Goal: Check status: Check status

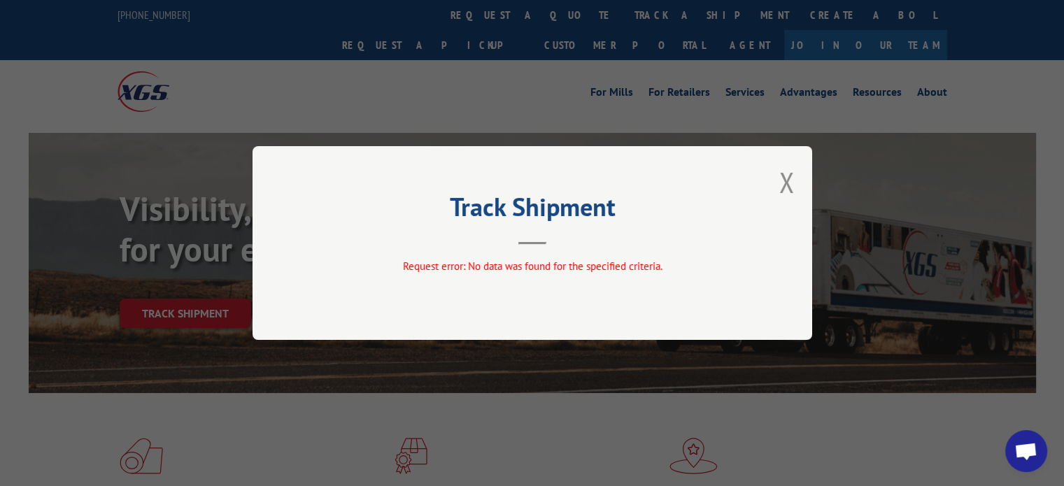
click at [802, 185] on div "Track Shipment Request error: No data was found for the specified criteria." at bounding box center [532, 243] width 560 height 194
drag, startPoint x: 786, startPoint y: 186, endPoint x: 778, endPoint y: 189, distance: 8.8
click at [786, 187] on button "Close modal" at bounding box center [786, 182] width 15 height 37
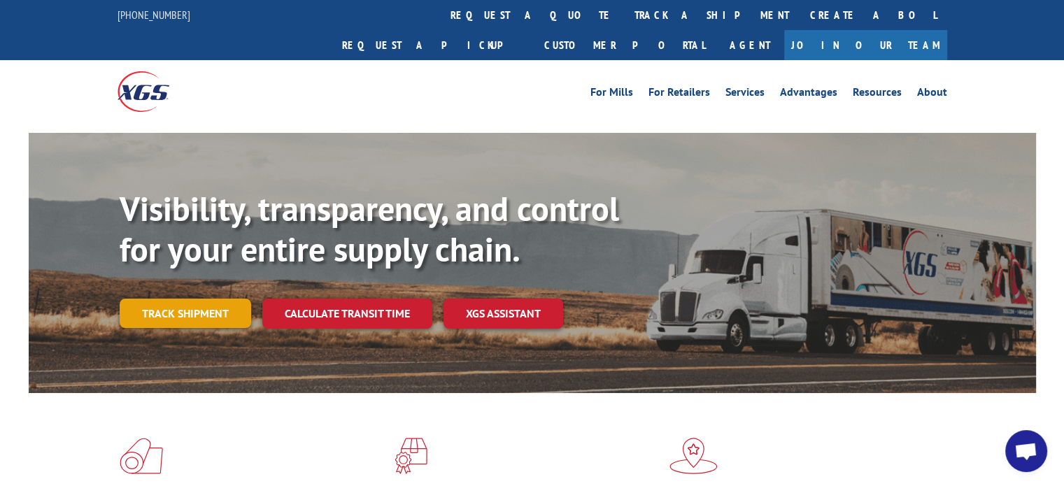
click at [217, 299] on link "Track shipment" at bounding box center [185, 313] width 131 height 29
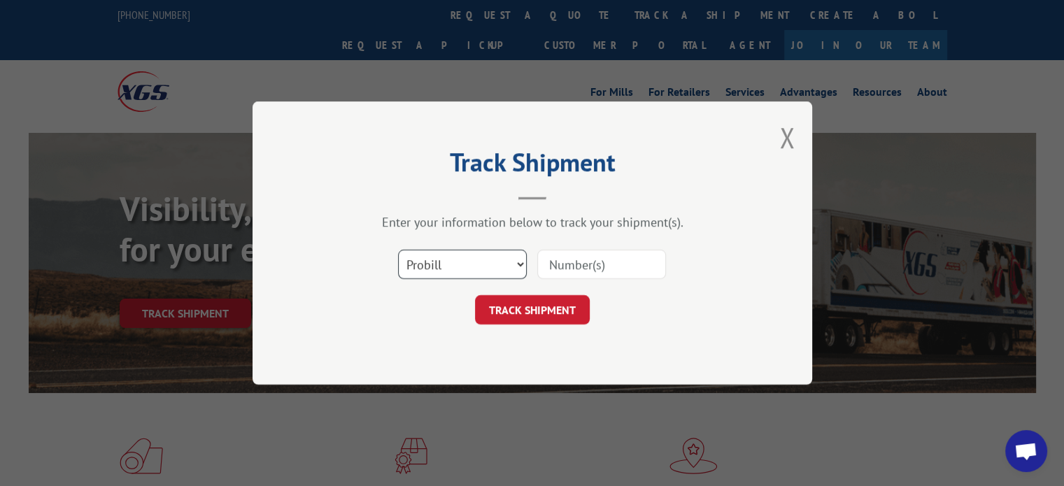
drag, startPoint x: 447, startPoint y: 257, endPoint x: 485, endPoint y: 274, distance: 42.3
click at [447, 257] on select "Select category... Probill BOL PO" at bounding box center [462, 264] width 129 height 29
select select "bol"
click at [398, 250] on select "Select category... Probill BOL PO" at bounding box center [462, 264] width 129 height 29
drag, startPoint x: 548, startPoint y: 273, endPoint x: 562, endPoint y: 271, distance: 15.0
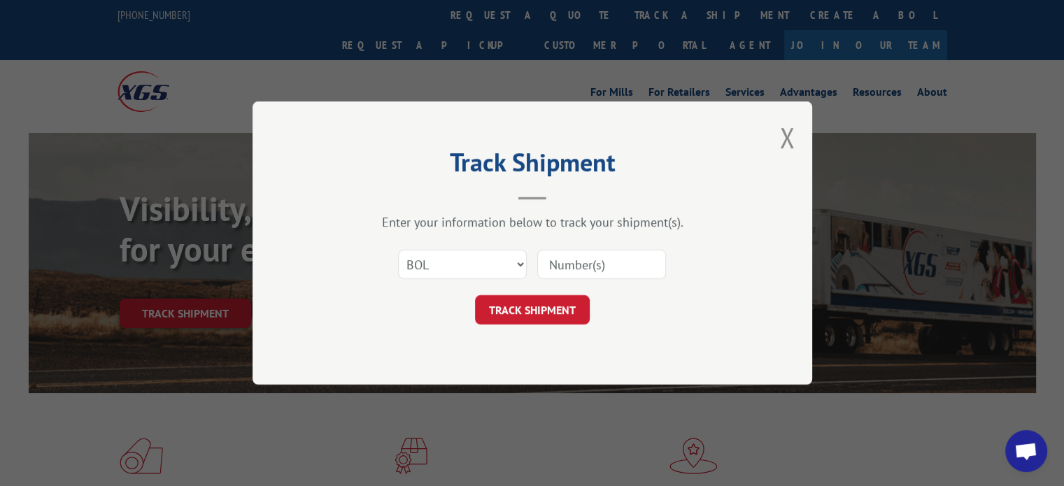
click at [548, 273] on input at bounding box center [601, 264] width 129 height 29
paste input "7074393"
type input "7074393"
click at [547, 301] on button "TRACK SHIPMENT" at bounding box center [532, 309] width 115 height 29
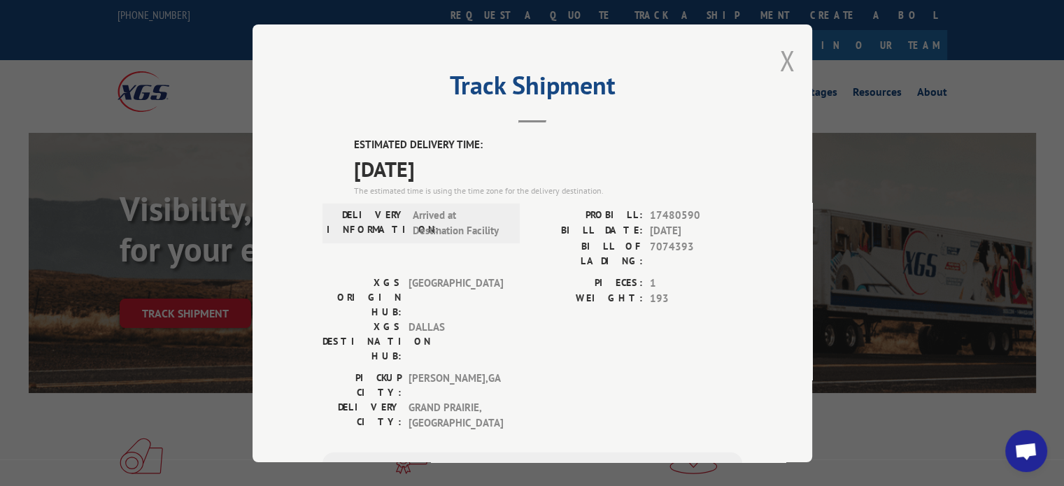
click at [785, 64] on button "Close modal" at bounding box center [786, 60] width 15 height 37
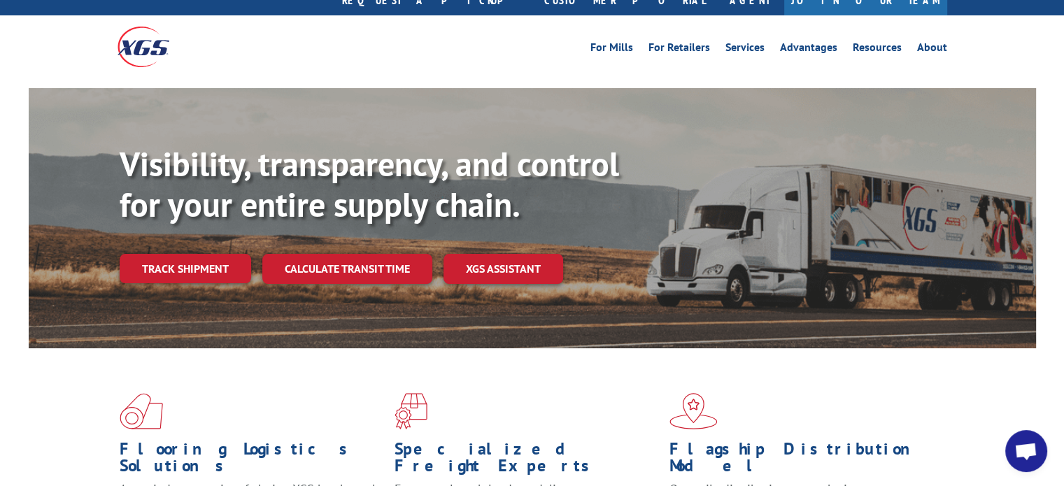
scroll to position [70, 0]
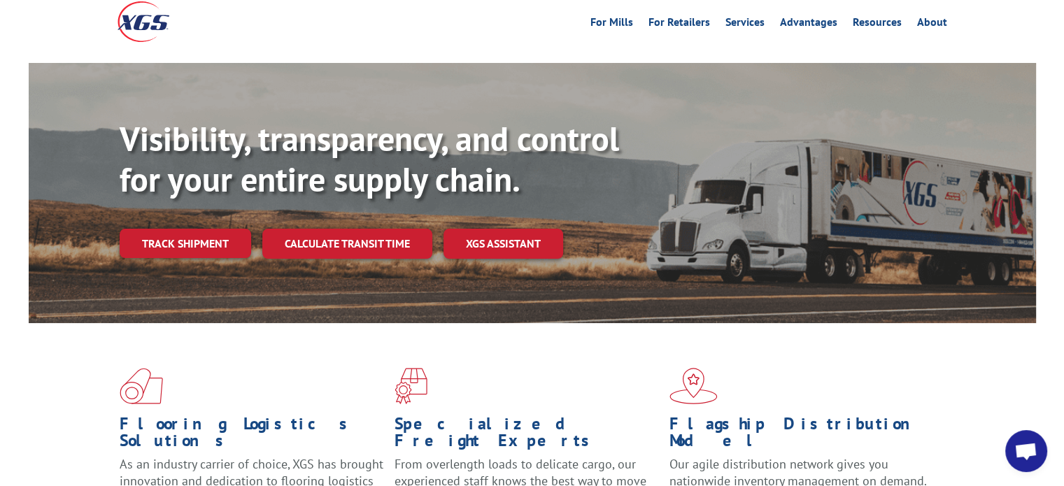
drag, startPoint x: 168, startPoint y: 215, endPoint x: 250, endPoint y: 259, distance: 93.6
click at [168, 229] on link "Track shipment" at bounding box center [185, 243] width 131 height 29
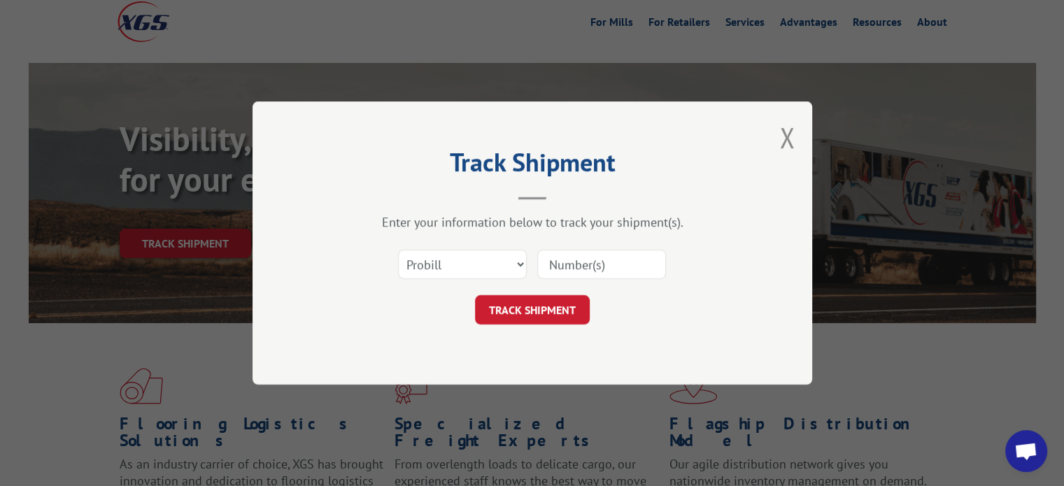
drag, startPoint x: 608, startPoint y: 259, endPoint x: 506, endPoint y: 263, distance: 102.2
click at [607, 259] on input at bounding box center [601, 264] width 129 height 29
paste input "7074393"
type input "7074393"
click at [439, 266] on select "Select category... Probill BOL PO" at bounding box center [462, 264] width 129 height 29
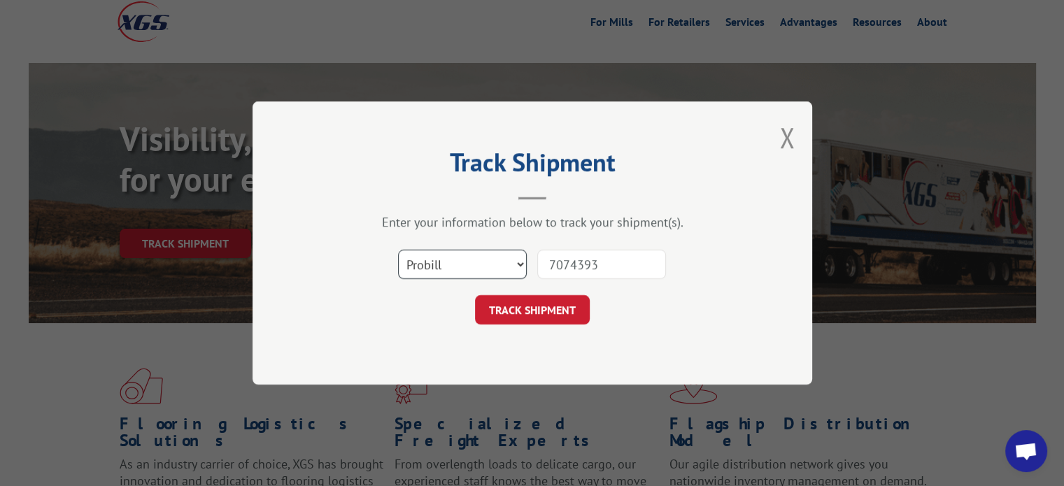
click at [398, 250] on select "Select category... Probill BOL PO" at bounding box center [462, 264] width 129 height 29
drag, startPoint x: 434, startPoint y: 307, endPoint x: 437, endPoint y: 286, distance: 21.3
click at [431, 310] on div "TRACK SHIPMENT" at bounding box center [532, 309] width 420 height 29
click at [439, 259] on select "Select category... Probill BOL PO" at bounding box center [462, 264] width 129 height 29
select select "bol"
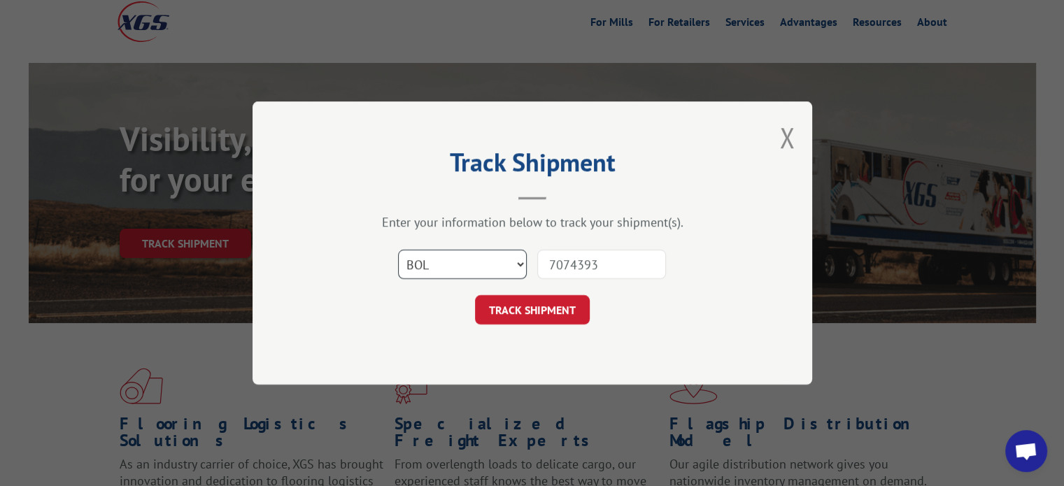
click at [398, 250] on select "Select category... Probill BOL PO" at bounding box center [462, 264] width 129 height 29
click at [551, 315] on button "TRACK SHIPMENT" at bounding box center [532, 309] width 115 height 29
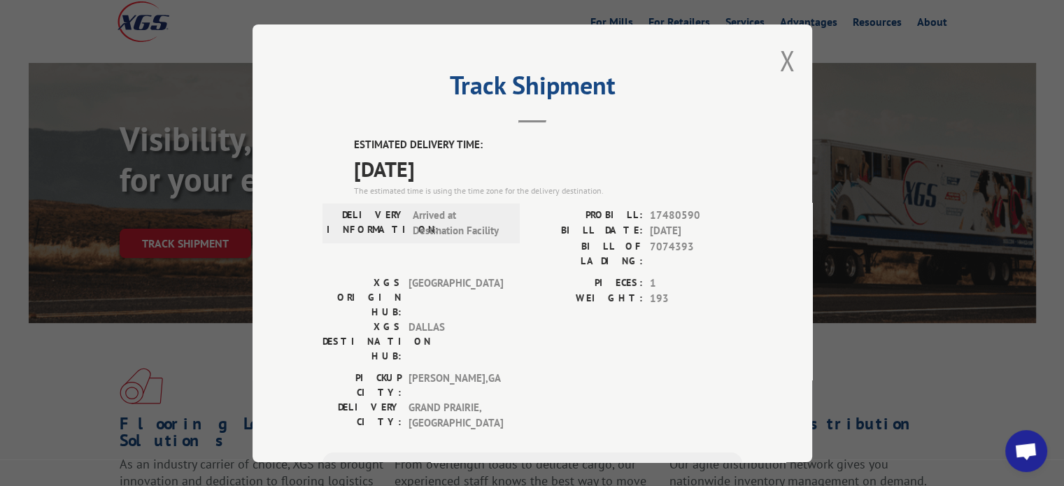
click at [225, 218] on div "Track Shipment ESTIMATED DELIVERY TIME: [DATE] The estimated time is using the …" at bounding box center [532, 243] width 1064 height 486
drag, startPoint x: 775, startPoint y: 64, endPoint x: 560, endPoint y: 187, distance: 248.1
click at [779, 66] on button "Close modal" at bounding box center [786, 60] width 15 height 37
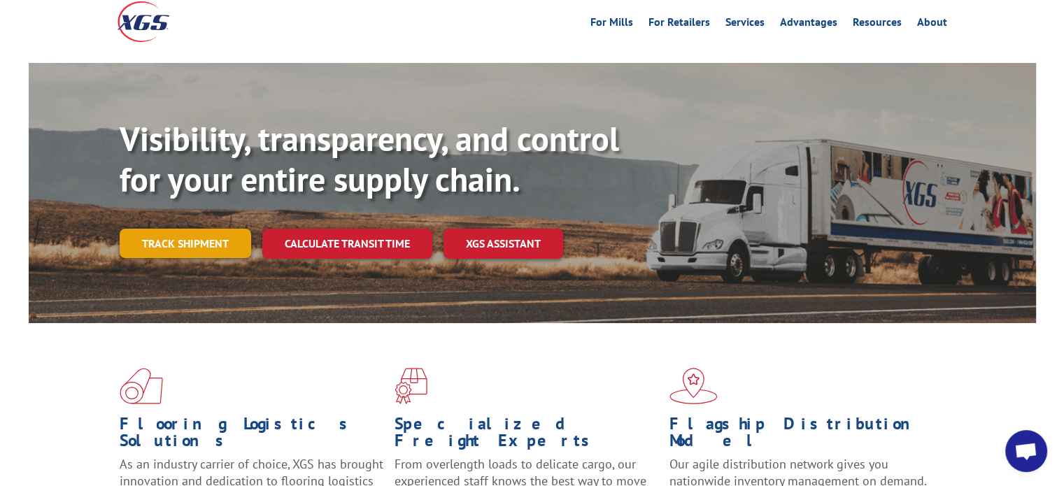
click at [208, 229] on link "Track shipment" at bounding box center [185, 243] width 131 height 29
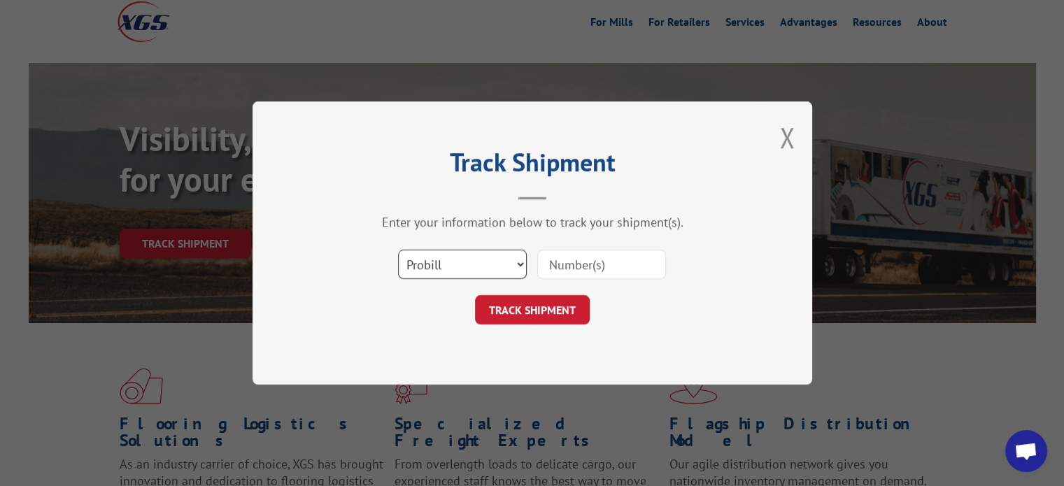
drag, startPoint x: 476, startPoint y: 262, endPoint x: 467, endPoint y: 277, distance: 17.9
click at [476, 262] on select "Select category... Probill BOL PO" at bounding box center [462, 264] width 129 height 29
select select "po"
click at [398, 250] on select "Select category... Probill BOL PO" at bounding box center [462, 264] width 129 height 29
click at [600, 266] on input at bounding box center [601, 264] width 129 height 29
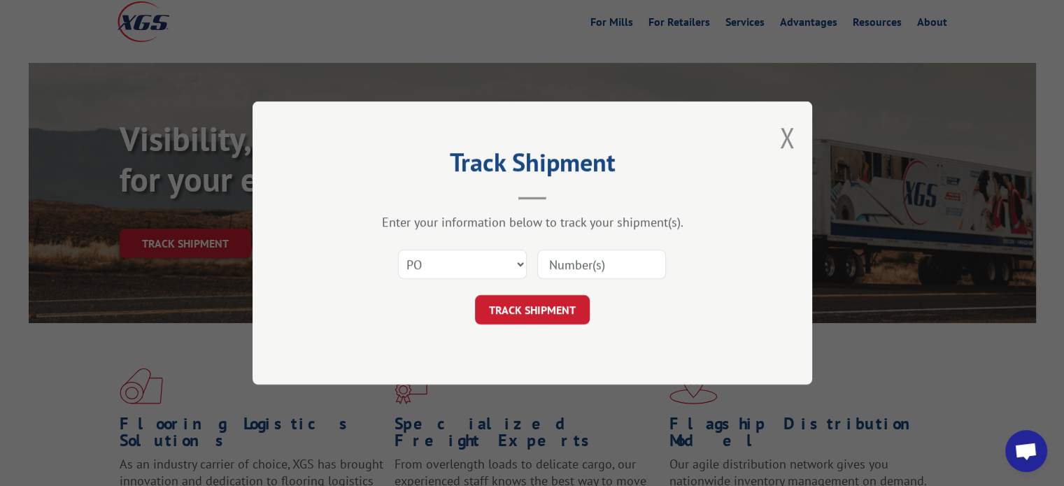
paste input "297545627"
type input "297545627"
click at [553, 310] on button "TRACK SHIPMENT" at bounding box center [532, 309] width 115 height 29
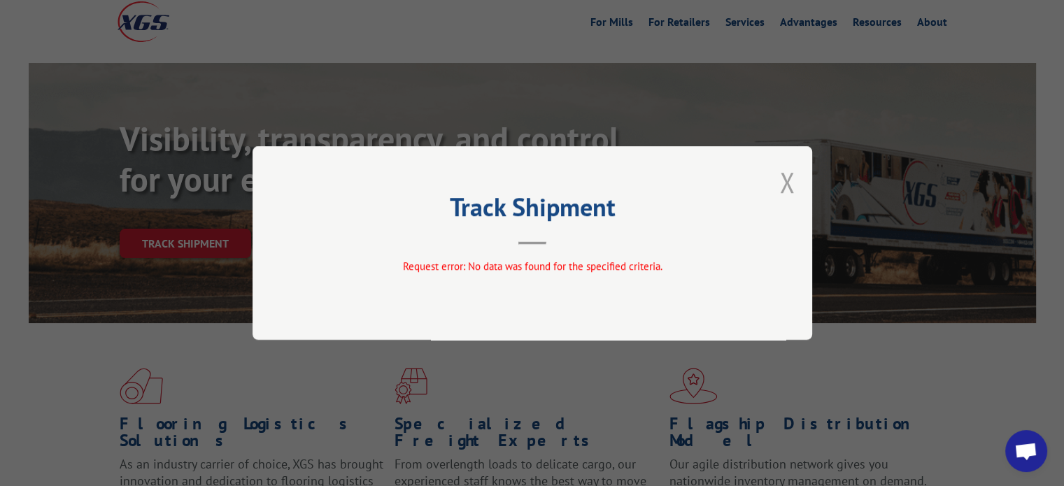
click at [785, 179] on button "Close modal" at bounding box center [786, 182] width 15 height 37
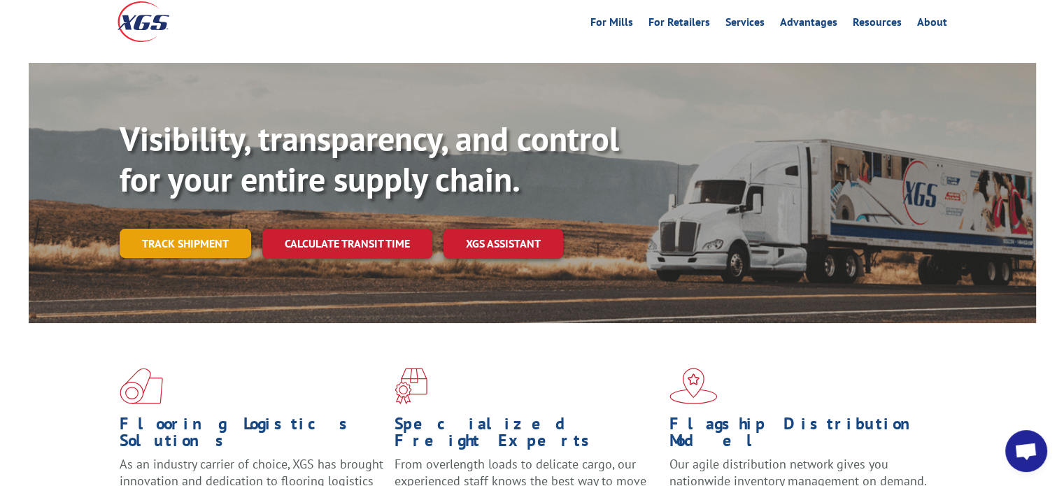
click at [199, 229] on link "Track shipment" at bounding box center [185, 243] width 131 height 29
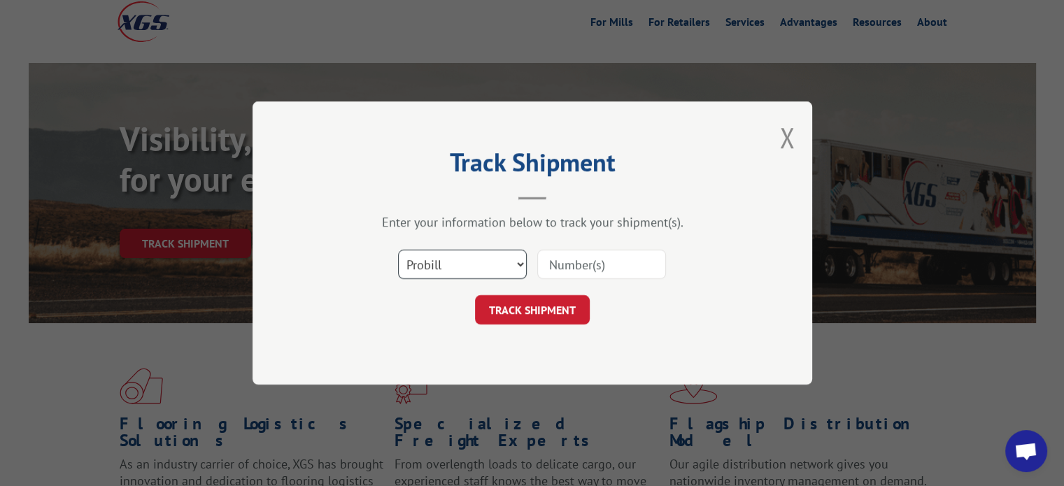
click at [522, 262] on select "Select category... Probill BOL PO" at bounding box center [462, 264] width 129 height 29
click at [627, 260] on input at bounding box center [601, 264] width 129 height 29
paste input "297545627"
type input "297545627"
click at [521, 313] on button "TRACK SHIPMENT" at bounding box center [532, 309] width 115 height 29
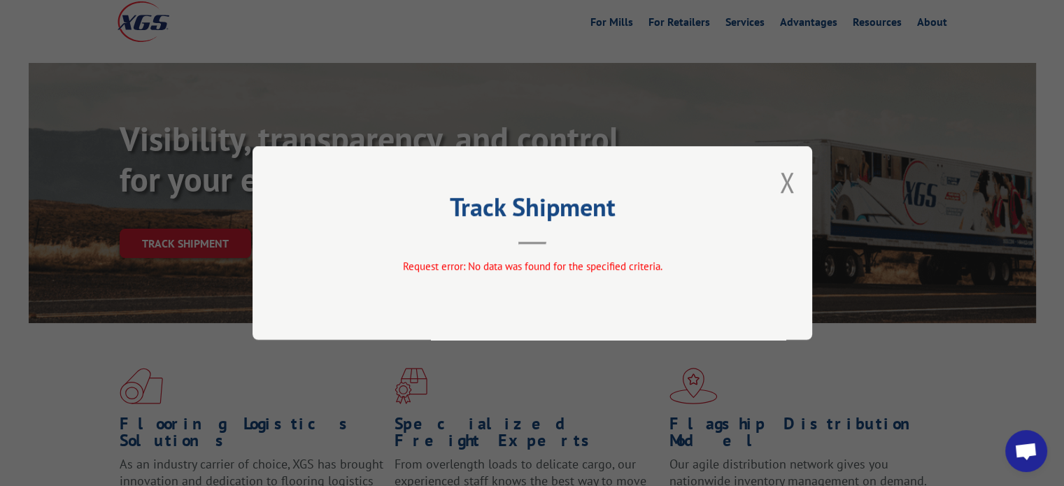
click at [778, 186] on div "Track Shipment Request error: No data was found for the specified criteria." at bounding box center [532, 243] width 560 height 194
click at [783, 187] on button "Close modal" at bounding box center [786, 182] width 15 height 37
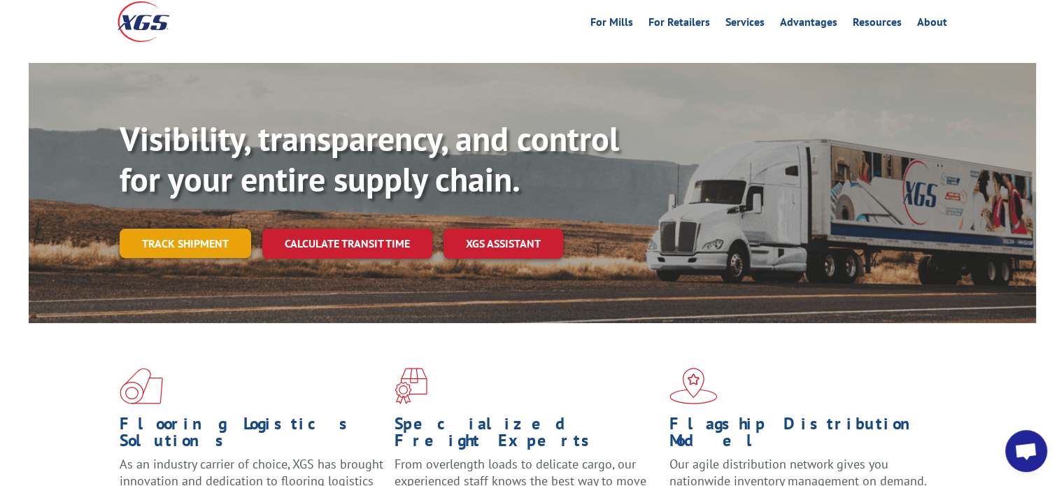
click at [218, 229] on link "Track shipment" at bounding box center [185, 243] width 131 height 29
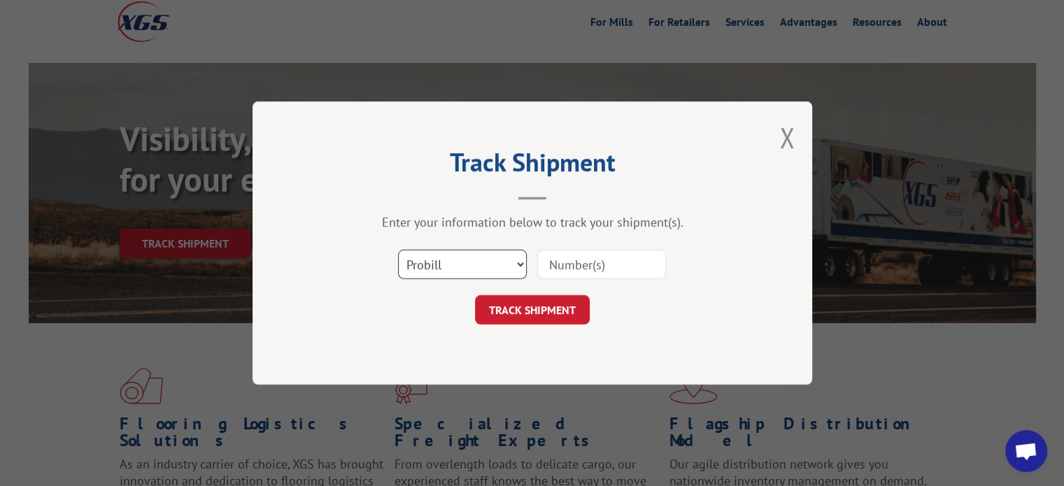
drag, startPoint x: 457, startPoint y: 264, endPoint x: 453, endPoint y: 276, distance: 13.3
click at [457, 264] on select "Select category... Probill BOL PO" at bounding box center [462, 264] width 129 height 29
select select "bol"
click at [398, 250] on select "Select category... Probill BOL PO" at bounding box center [462, 264] width 129 height 29
click at [604, 273] on input at bounding box center [601, 264] width 129 height 29
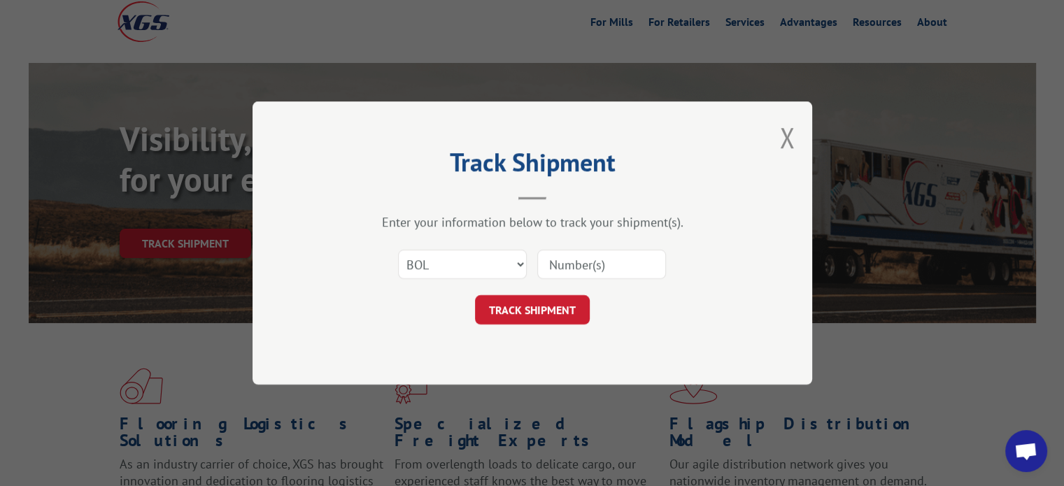
paste input "2879375"
type input "2879375"
click at [532, 297] on button "TRACK SHIPMENT" at bounding box center [532, 309] width 115 height 29
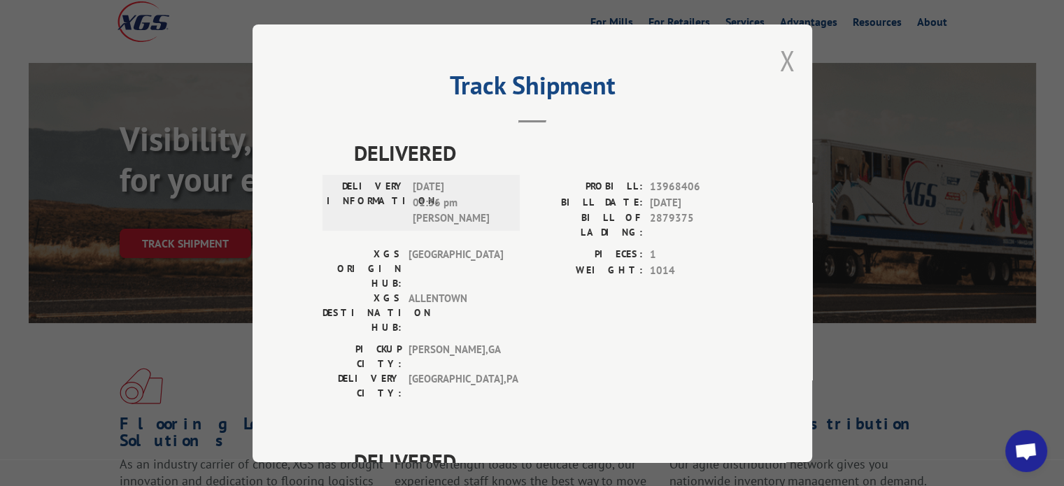
click at [781, 62] on button "Close modal" at bounding box center [786, 60] width 15 height 37
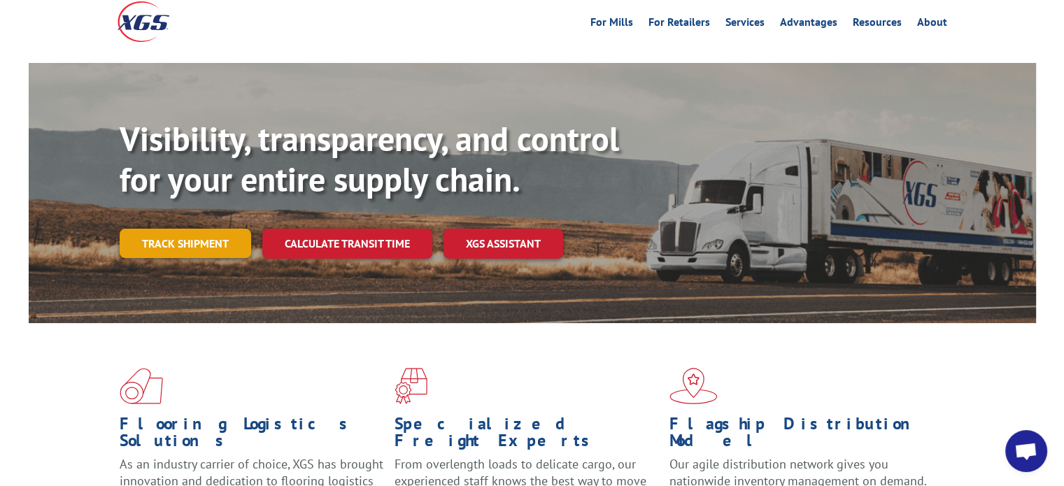
click at [199, 229] on link "Track shipment" at bounding box center [185, 243] width 131 height 29
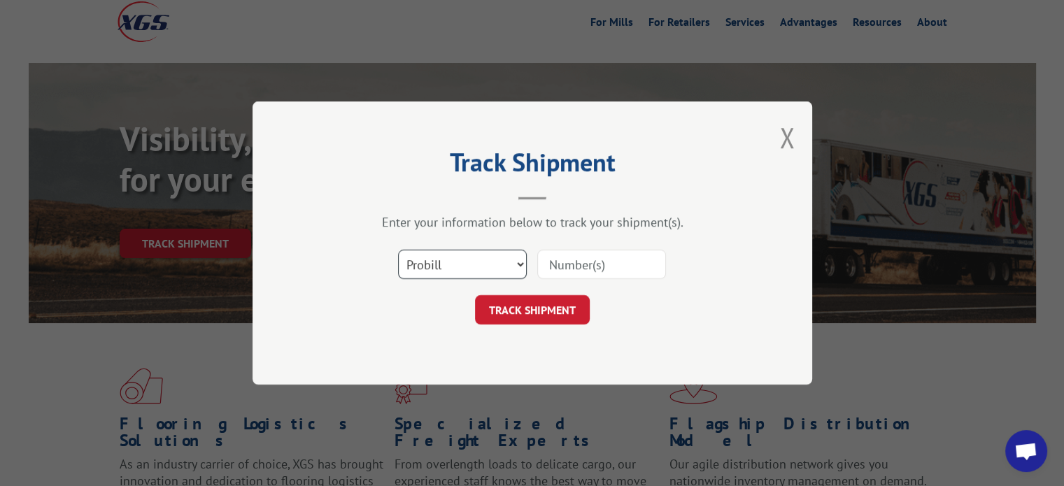
click at [492, 266] on select "Select category... Probill BOL PO" at bounding box center [462, 264] width 129 height 29
select select "bol"
click at [398, 250] on select "Select category... Probill BOL PO" at bounding box center [462, 264] width 129 height 29
click at [602, 270] on input at bounding box center [601, 264] width 129 height 29
paste input "2879375"
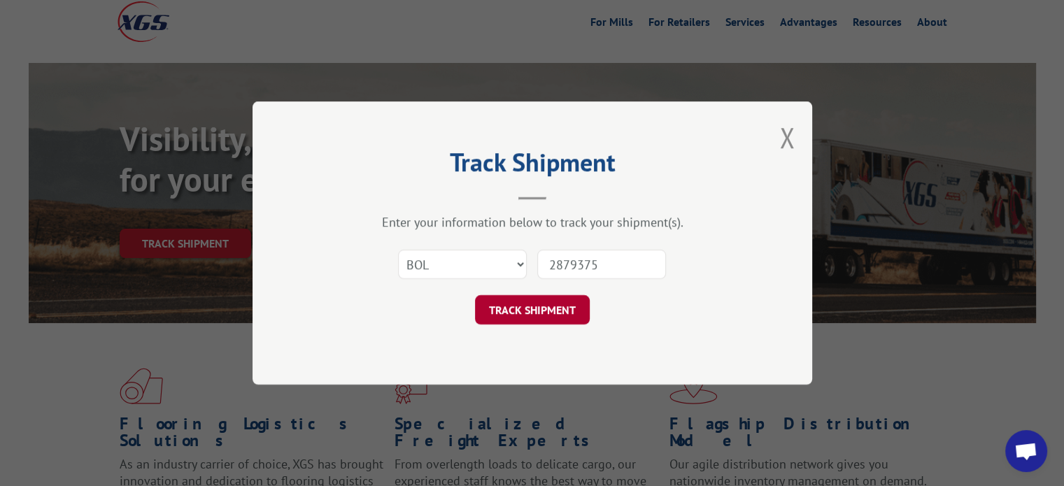
type input "2879375"
click at [540, 300] on button "TRACK SHIPMENT" at bounding box center [532, 309] width 115 height 29
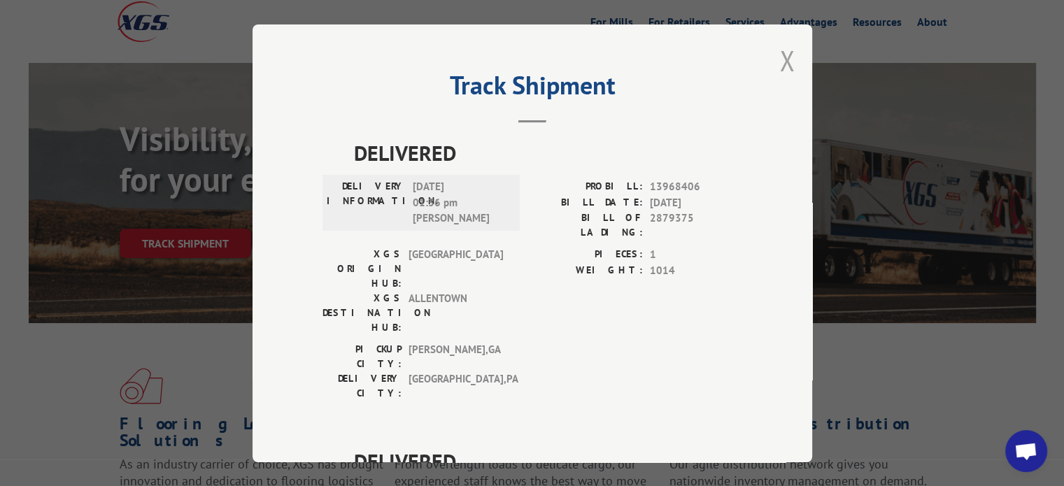
click at [782, 61] on button "Close modal" at bounding box center [786, 60] width 15 height 37
